Goal: Information Seeking & Learning: Learn about a topic

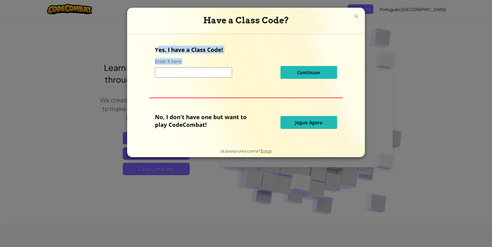
click at [223, 54] on div "Yes, I have a Class Code! Enter it here: Continuar" at bounding box center [246, 64] width 182 height 37
drag, startPoint x: 223, startPoint y: 54, endPoint x: 222, endPoint y: 63, distance: 9.1
click at [222, 63] on div "Yes, I have a Class Code! Enter it here: Continuar" at bounding box center [246, 64] width 182 height 37
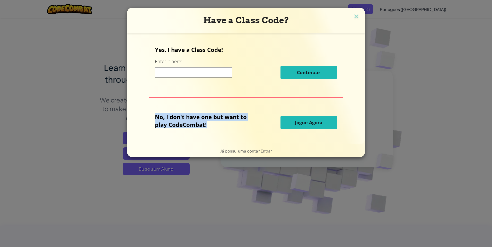
drag, startPoint x: 151, startPoint y: 116, endPoint x: 216, endPoint y: 130, distance: 65.9
click at [216, 130] on div "Yes, I have a Class Code! Enter it here: Continuar No, I don't have one but wan…" at bounding box center [245, 89] width 227 height 101
click at [313, 126] on button "Jogue Agora" at bounding box center [308, 122] width 57 height 13
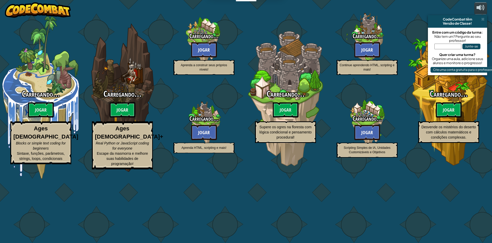
select select "pt-BR"
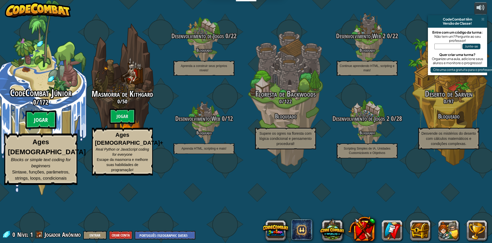
click at [48, 129] on btn "Jogar" at bounding box center [40, 120] width 31 height 19
select select "pt-BR"
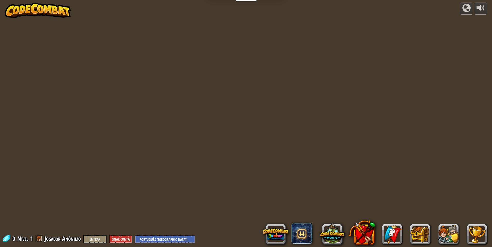
select select "pt-BR"
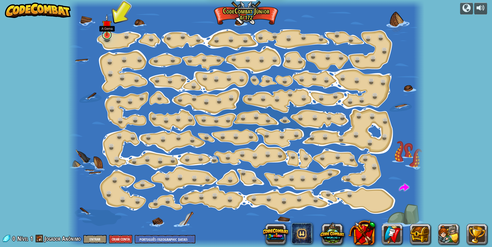
click at [106, 38] on link at bounding box center [107, 35] width 10 height 10
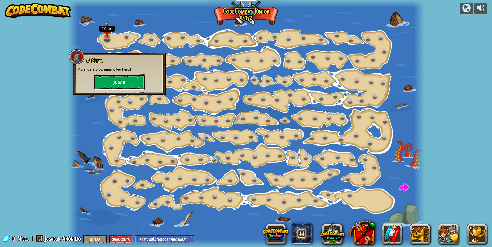
click at [124, 86] on button "Jogar" at bounding box center [119, 82] width 51 height 15
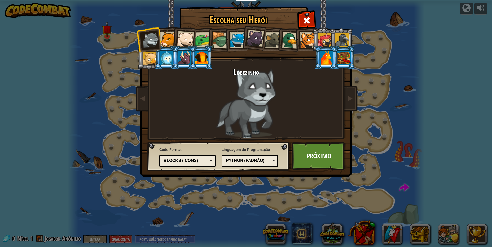
click at [287, 37] on div at bounding box center [290, 40] width 17 height 17
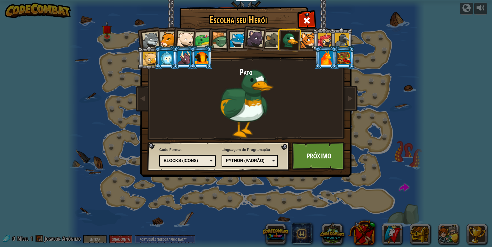
click at [279, 40] on li at bounding box center [288, 39] width 25 height 25
click at [276, 41] on div at bounding box center [273, 40] width 16 height 16
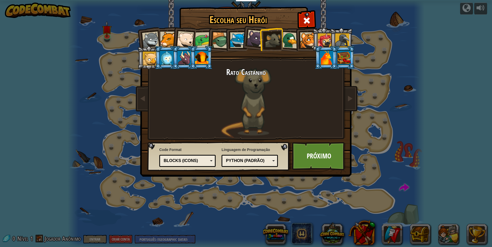
click at [256, 39] on div at bounding box center [255, 38] width 17 height 17
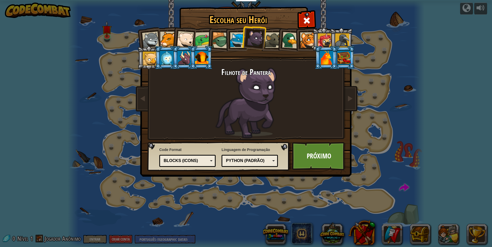
click at [230, 38] on li at bounding box center [235, 39] width 23 height 23
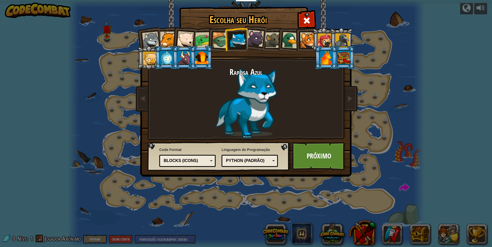
click at [222, 38] on div at bounding box center [220, 40] width 16 height 16
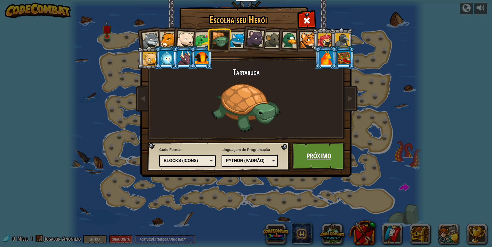
click at [328, 160] on link "Próximo" at bounding box center [319, 156] width 54 height 28
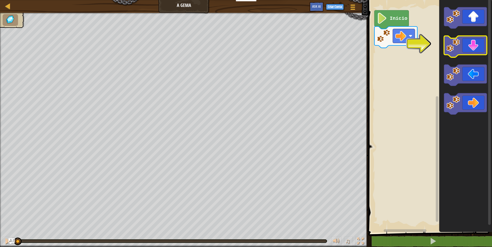
click at [462, 47] on icon "Espaço de trabalho do Blockly" at bounding box center [465, 46] width 43 height 21
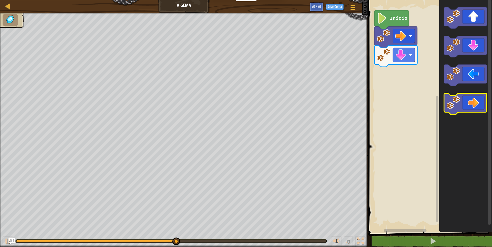
click at [468, 106] on icon "Espaço de trabalho do Blockly" at bounding box center [465, 104] width 43 height 21
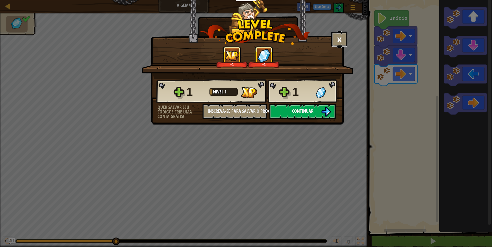
click at [340, 42] on button "×" at bounding box center [339, 39] width 16 height 15
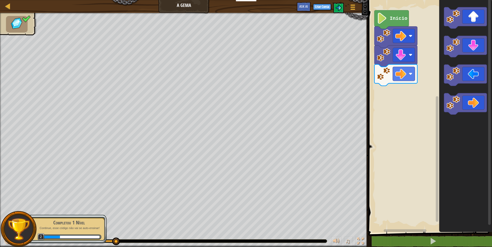
click at [85, 230] on p "Continue, esse código não vai se auto-ensinar!" at bounding box center [69, 229] width 65 height 4
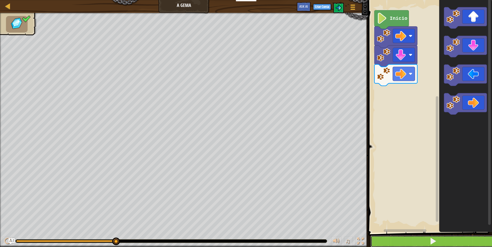
click at [422, 243] on button at bounding box center [432, 242] width 125 height 12
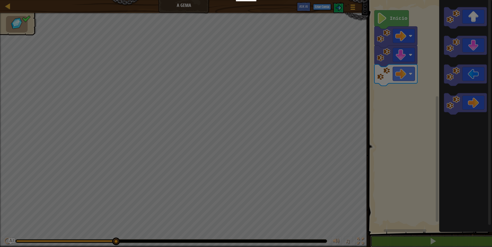
scroll to position [0, 0]
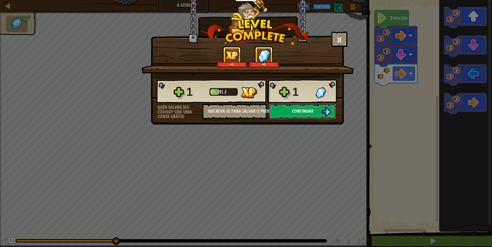
click at [305, 112] on span "Continuar" at bounding box center [302, 111] width 21 height 6
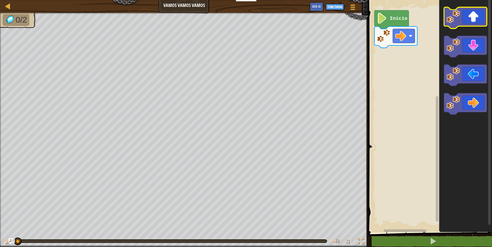
click at [462, 16] on icon "Espaço de trabalho do Blockly" at bounding box center [465, 17] width 43 height 21
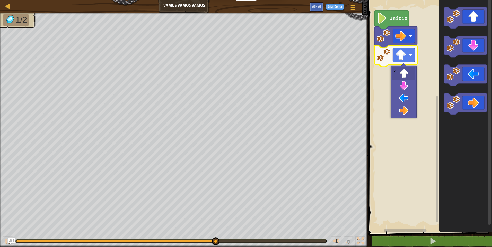
click at [412, 56] on image "Espaço de trabalho do Blockly" at bounding box center [410, 55] width 4 height 4
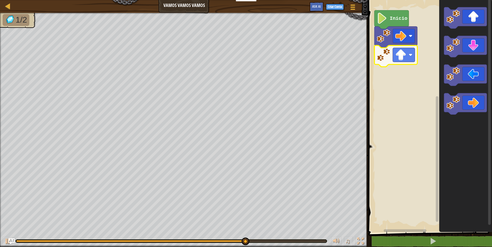
click at [381, 55] on image "Espaço de trabalho do Blockly" at bounding box center [382, 54] width 13 height 13
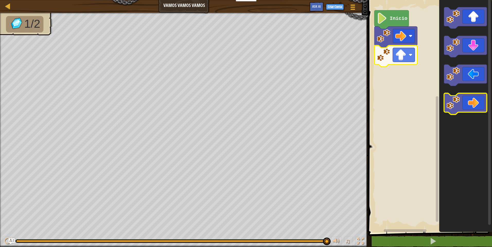
click at [474, 106] on icon "Espaço de trabalho do Blockly" at bounding box center [465, 104] width 43 height 21
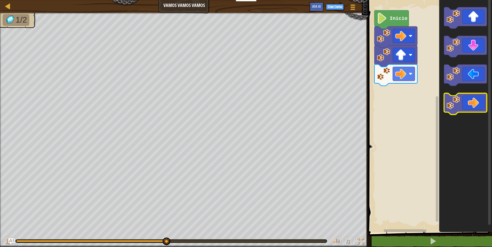
click at [474, 106] on icon "Espaço de trabalho do Blockly" at bounding box center [465, 104] width 43 height 21
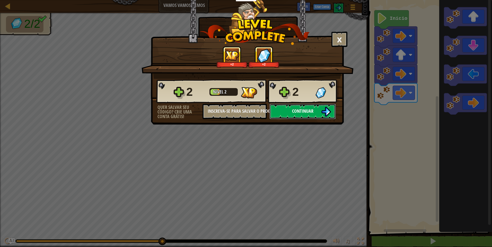
click at [311, 110] on span "Continuar" at bounding box center [302, 111] width 21 height 6
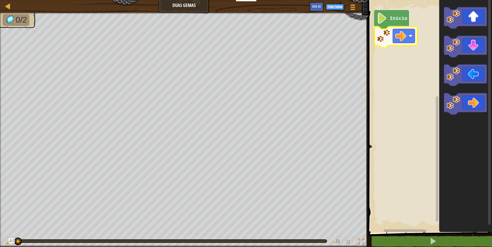
click at [410, 38] on image "Espaço de trabalho do Blockly" at bounding box center [410, 36] width 4 height 4
click at [474, 109] on icon "Espaço de trabalho do Blockly" at bounding box center [465, 104] width 43 height 21
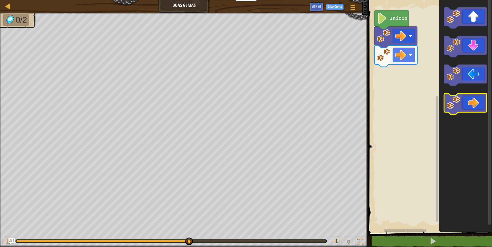
click at [474, 109] on icon "Espaço de trabalho do Blockly" at bounding box center [465, 104] width 43 height 21
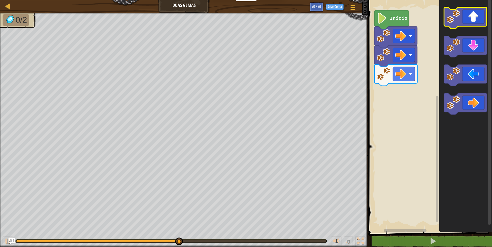
click at [470, 24] on icon "Espaço de trabalho do Blockly" at bounding box center [465, 17] width 43 height 21
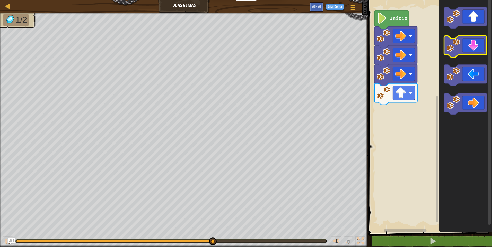
click at [471, 50] on icon "Espaço de trabalho do Blockly" at bounding box center [465, 46] width 43 height 21
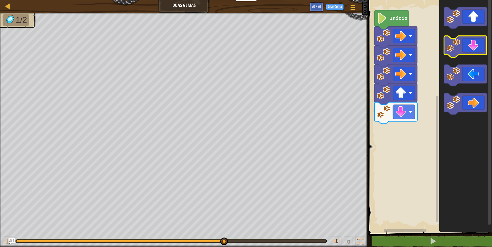
click at [471, 50] on icon "Espaço de trabalho do Blockly" at bounding box center [465, 46] width 43 height 21
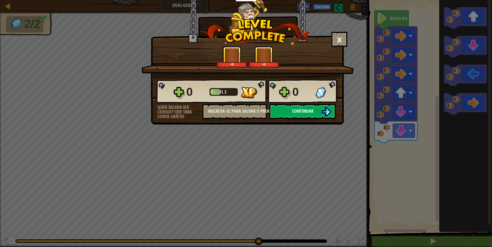
click at [310, 110] on span "Continuar" at bounding box center [302, 111] width 21 height 6
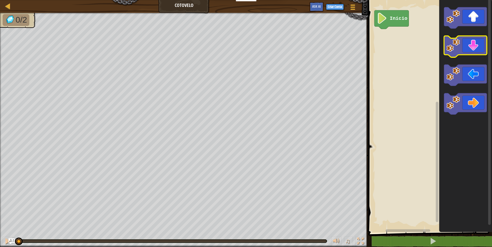
click at [466, 48] on icon "Espaço de trabalho do Blockly" at bounding box center [465, 46] width 43 height 21
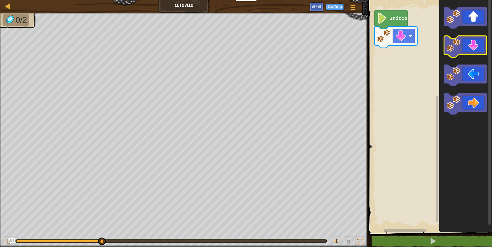
click at [466, 48] on icon "Espaço de trabalho do Blockly" at bounding box center [465, 46] width 43 height 21
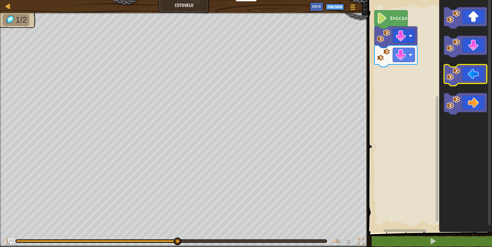
click at [470, 73] on icon "Espaço de trabalho do Blockly" at bounding box center [465, 75] width 43 height 21
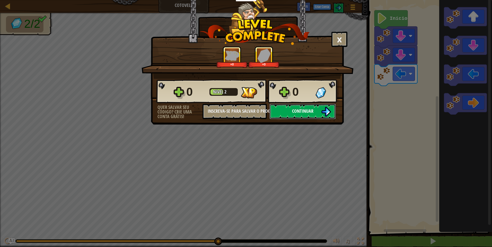
click at [315, 111] on button "Continuar" at bounding box center [302, 111] width 66 height 15
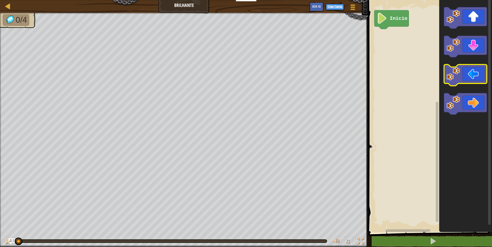
click at [463, 78] on icon "Espaço de trabalho do Blockly" at bounding box center [465, 75] width 43 height 21
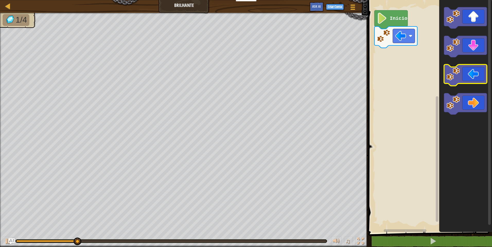
click at [463, 78] on icon "Espaço de trabalho do Blockly" at bounding box center [465, 75] width 43 height 21
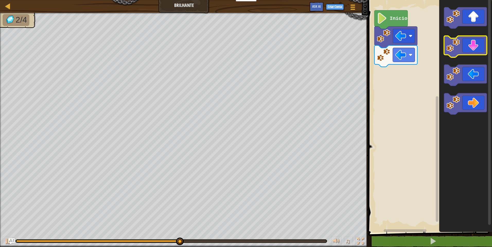
click at [457, 54] on icon "Espaço de trabalho do Blockly" at bounding box center [465, 46] width 43 height 21
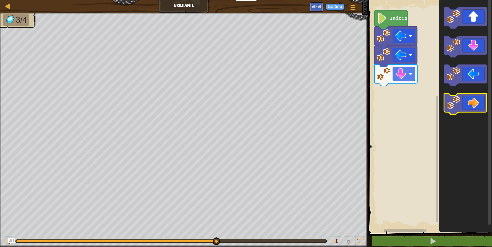
click at [475, 102] on icon "Espaço de trabalho do Blockly" at bounding box center [465, 104] width 43 height 21
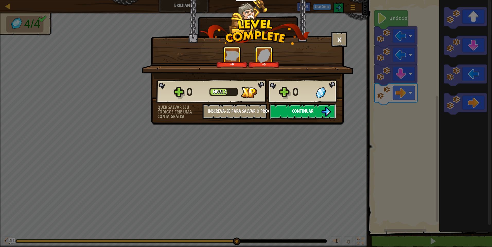
click at [312, 113] on span "Continuar" at bounding box center [302, 111] width 21 height 6
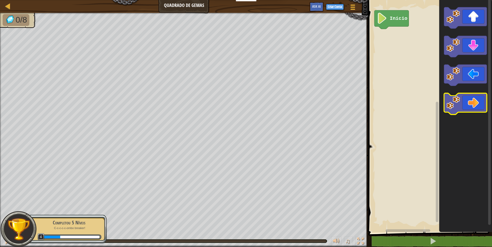
click at [455, 98] on image "Espaço de trabalho do Blockly" at bounding box center [452, 102] width 13 height 13
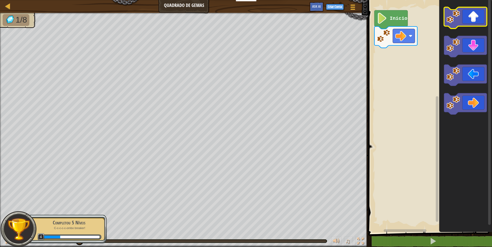
click at [464, 24] on icon "Espaço de trabalho do Blockly" at bounding box center [465, 17] width 43 height 21
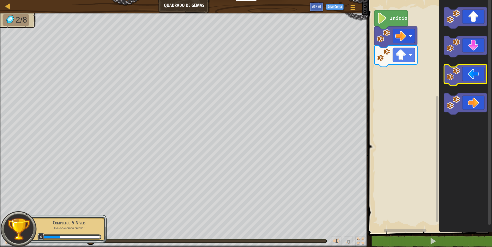
click at [464, 74] on icon "Espaço de trabalho do Blockly" at bounding box center [465, 75] width 43 height 21
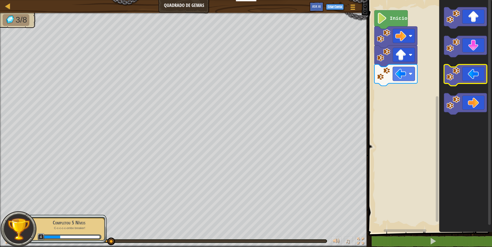
click at [464, 74] on icon "Espaço de trabalho do Blockly" at bounding box center [465, 75] width 43 height 21
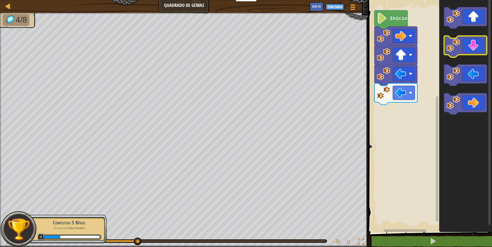
click at [460, 55] on rect "Espaço de trabalho do Blockly" at bounding box center [465, 46] width 43 height 21
click at [456, 49] on image "Espaço de trabalho do Blockly" at bounding box center [452, 45] width 13 height 13
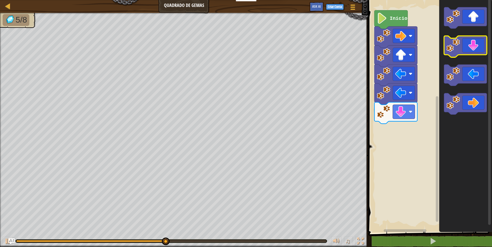
click at [455, 49] on image "Espaço de trabalho do Blockly" at bounding box center [452, 45] width 13 height 13
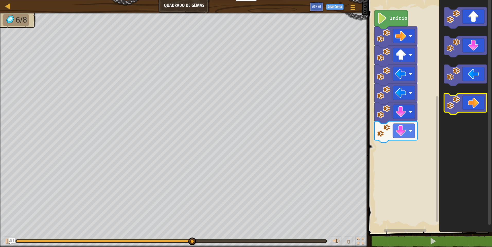
click at [465, 97] on icon "Espaço de trabalho do Blockly" at bounding box center [465, 104] width 43 height 21
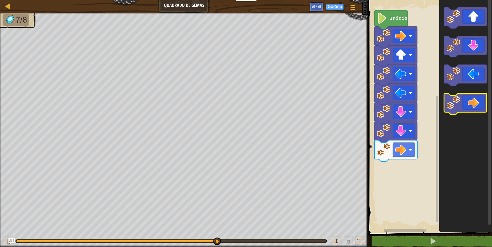
click at [465, 97] on icon "Espaço de trabalho do Blockly" at bounding box center [465, 104] width 43 height 21
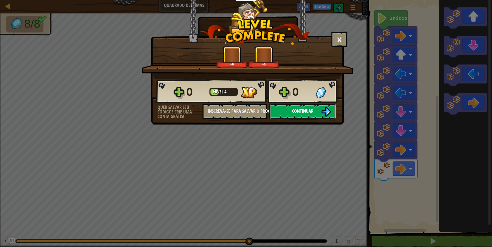
click at [296, 109] on span "Continuar" at bounding box center [302, 111] width 21 height 6
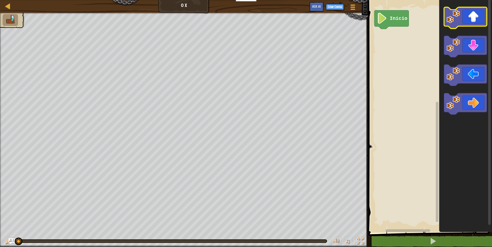
click at [455, 26] on icon "Espaço de trabalho do Blockly" at bounding box center [465, 17] width 43 height 21
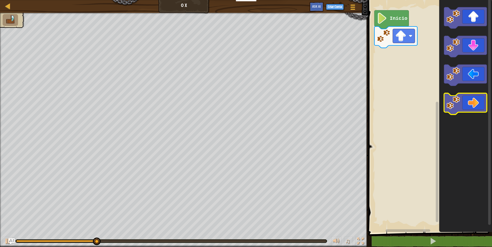
click at [474, 110] on icon "Espaço de trabalho do Blockly" at bounding box center [465, 104] width 43 height 21
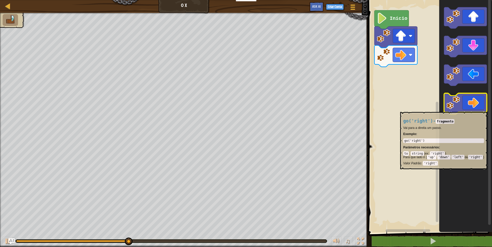
click at [474, 110] on icon "Espaço de trabalho do Blockly" at bounding box center [465, 104] width 43 height 21
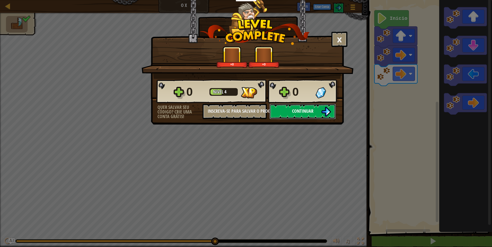
click at [313, 111] on button "Continuar" at bounding box center [302, 111] width 66 height 15
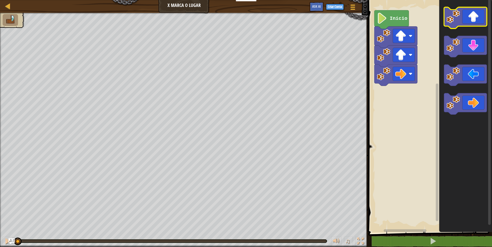
click at [462, 22] on icon "Espaço de trabalho do Blockly" at bounding box center [465, 17] width 43 height 21
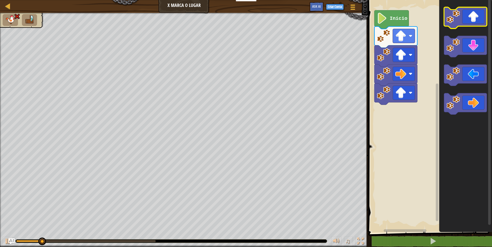
click at [462, 22] on icon "Espaço de trabalho do Blockly" at bounding box center [465, 17] width 43 height 21
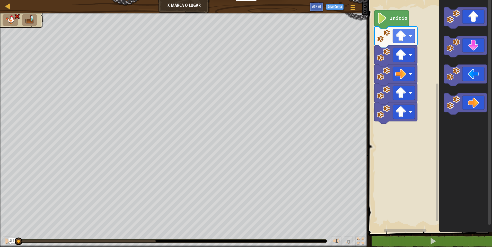
click at [18, 241] on div at bounding box center [17, 241] width 2 height 2
click at [470, 24] on icon "Espaço de trabalho do Blockly" at bounding box center [465, 17] width 43 height 21
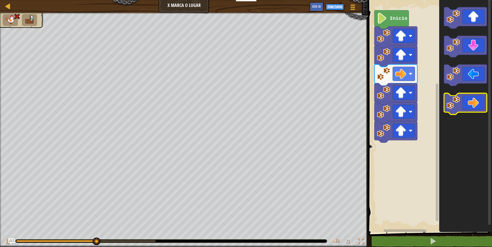
click at [476, 107] on icon "Espaço de trabalho do Blockly" at bounding box center [465, 104] width 43 height 21
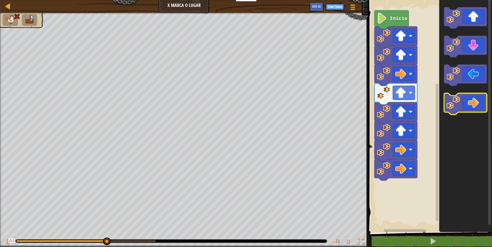
click at [476, 107] on icon "Espaço de trabalho do Blockly" at bounding box center [465, 104] width 43 height 21
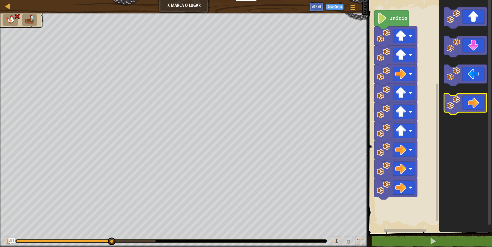
click at [476, 107] on icon "Espaço de trabalho do Blockly" at bounding box center [465, 104] width 43 height 21
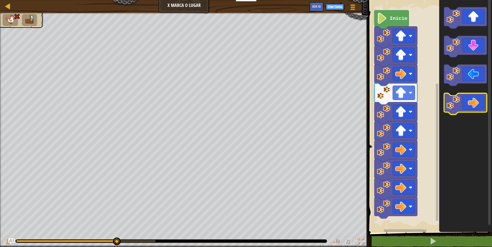
click at [476, 107] on icon "Espaço de trabalho do Blockly" at bounding box center [465, 104] width 43 height 21
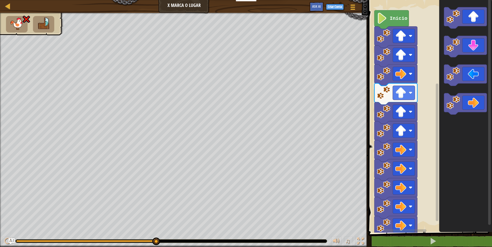
click at [18, 240] on div at bounding box center [171, 241] width 311 height 3
click at [18, 241] on div at bounding box center [85, 241] width 139 height 2
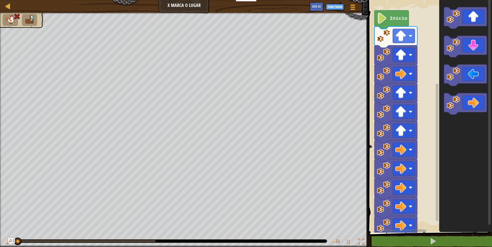
drag, startPoint x: 156, startPoint y: 242, endPoint x: 13, endPoint y: 244, distance: 142.7
click at [13, 244] on div "Mapa X [PERSON_NAME] Menu do Jogo Criar Conta Ask AI 1 הההההההההההההההההההההההה…" at bounding box center [246, 123] width 492 height 247
click at [463, 103] on icon "Espaço de trabalho do Blockly" at bounding box center [465, 104] width 43 height 21
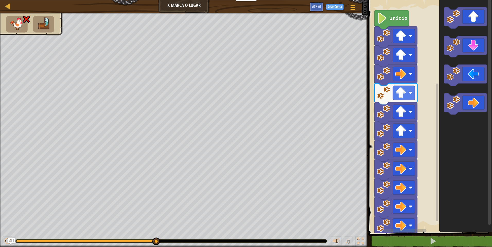
click at [9, 243] on img "Ask AI" at bounding box center [11, 241] width 7 height 7
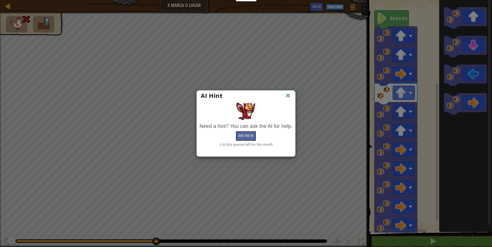
click at [286, 95] on img at bounding box center [287, 96] width 7 height 8
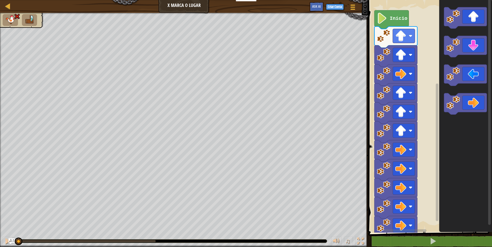
click at [18, 241] on div at bounding box center [17, 241] width 2 height 2
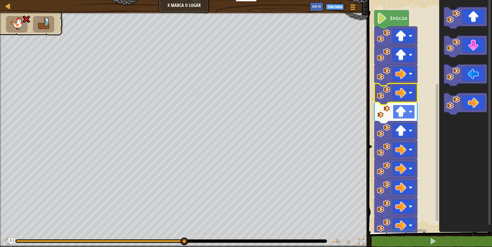
click at [411, 111] on image "Espaço de trabalho do Blockly" at bounding box center [410, 112] width 4 height 4
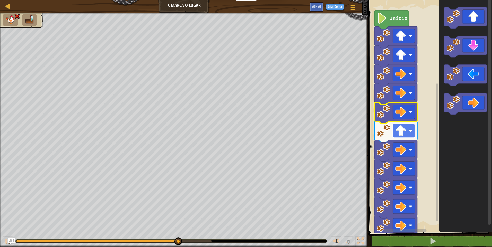
click at [411, 135] on rect "Espaço de trabalho do Blockly" at bounding box center [403, 131] width 22 height 14
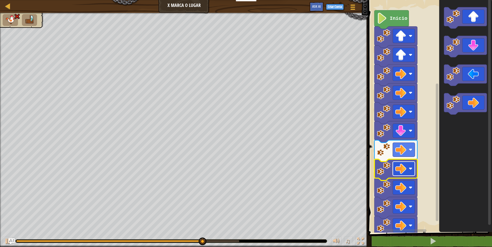
click at [410, 171] on rect "Espaço de trabalho do Blockly" at bounding box center [403, 169] width 22 height 14
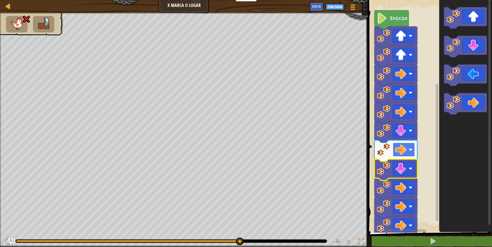
click at [409, 156] on rect "Espaço de trabalho do Blockly" at bounding box center [403, 150] width 22 height 14
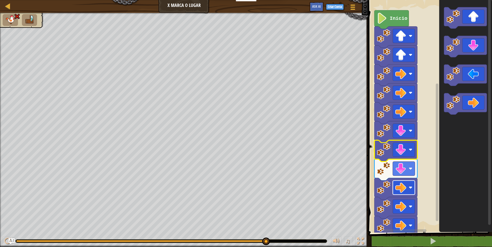
click at [404, 189] on image "Espaço de trabalho do Blockly" at bounding box center [400, 187] width 11 height 11
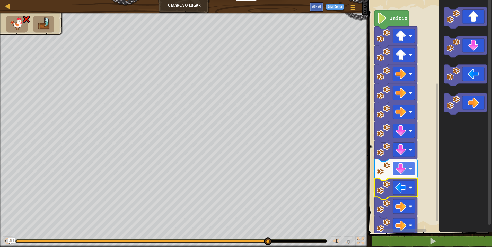
click at [408, 171] on rect "Espaço de trabalho do Blockly" at bounding box center [403, 169] width 22 height 14
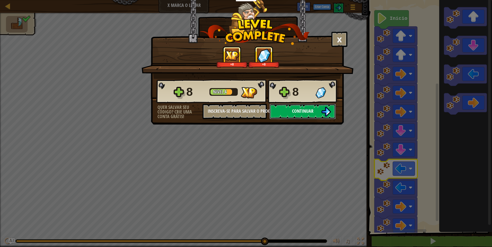
click at [310, 113] on span "Continuar" at bounding box center [302, 111] width 21 height 6
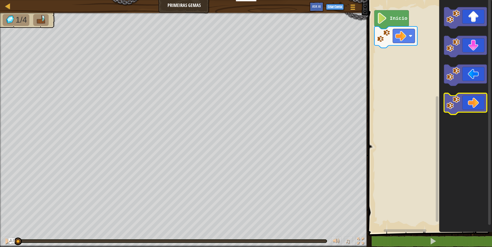
click at [471, 103] on icon "Espaço de trabalho do Blockly" at bounding box center [465, 104] width 43 height 21
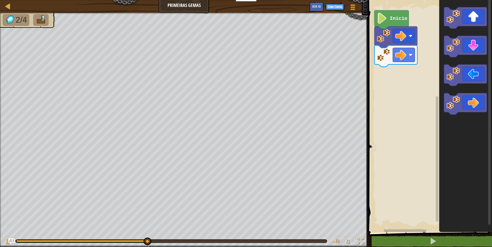
click at [473, 20] on icon "Espaço de trabalho do Blockly" at bounding box center [465, 17] width 43 height 21
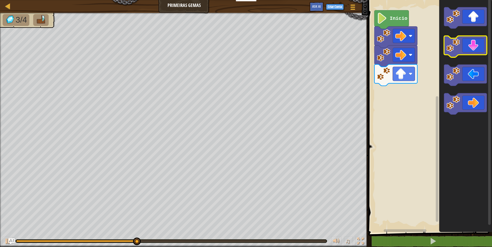
click at [475, 53] on icon "Espaço de trabalho do Blockly" at bounding box center [465, 46] width 43 height 21
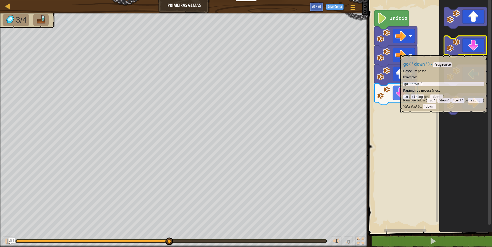
click at [475, 53] on icon "Espaço de trabalho do Blockly" at bounding box center [465, 46] width 43 height 21
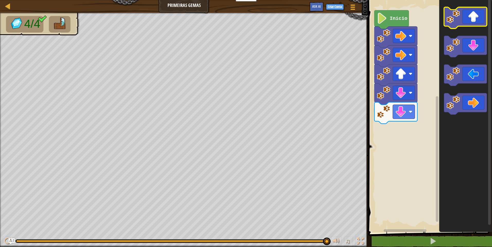
click at [473, 21] on icon "Espaço de trabalho do Blockly" at bounding box center [465, 17] width 43 height 21
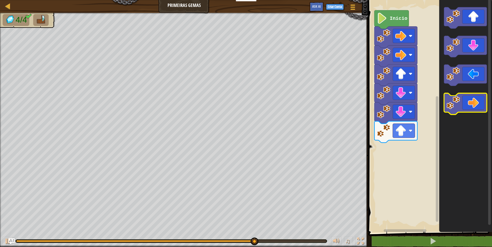
click at [477, 106] on icon "Espaço de trabalho do Blockly" at bounding box center [465, 104] width 43 height 21
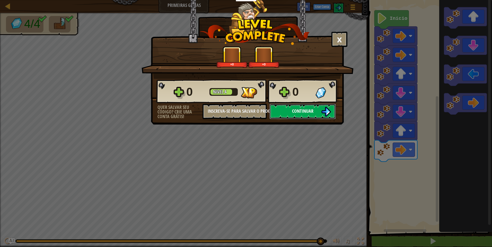
click at [291, 113] on button "Continuar" at bounding box center [302, 111] width 66 height 15
